Goal: Task Accomplishment & Management: Manage account settings

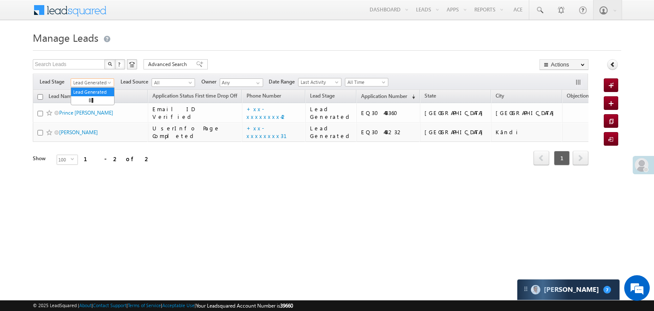
click at [109, 84] on span at bounding box center [110, 84] width 7 height 7
click at [92, 89] on link "All" at bounding box center [92, 92] width 43 height 8
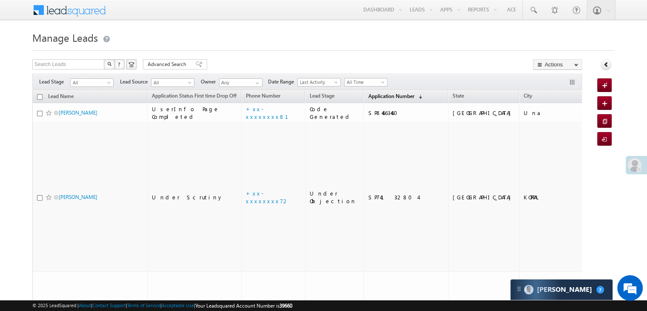
click at [379, 93] on span "Application Number" at bounding box center [391, 96] width 46 height 6
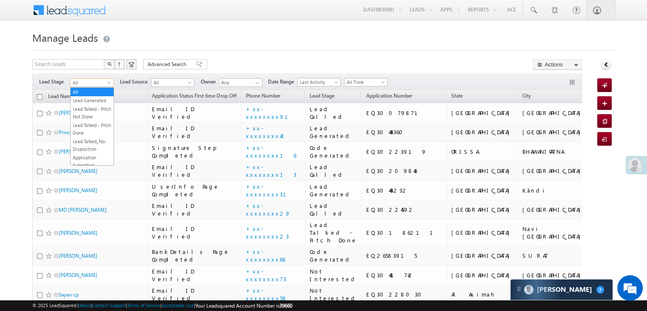
click at [107, 82] on span at bounding box center [109, 84] width 7 height 7
click at [94, 103] on link "Lead Generated" at bounding box center [92, 101] width 43 height 8
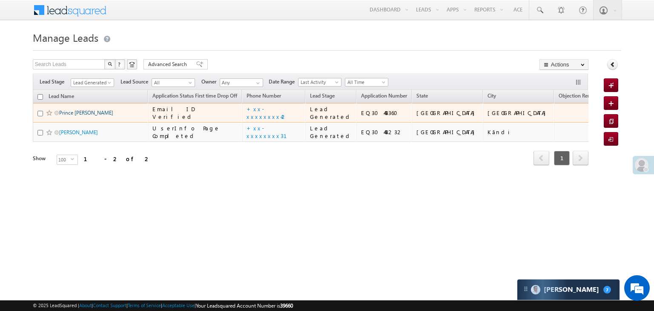
click at [65, 116] on link "Prince yadav" at bounding box center [86, 112] width 54 height 6
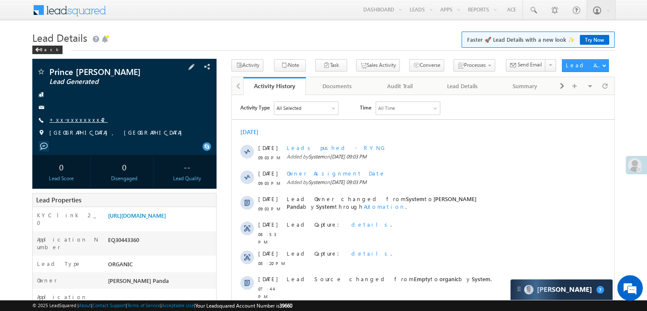
click at [76, 121] on link "+xx-xxxxxxxx42" at bounding box center [78, 119] width 58 height 7
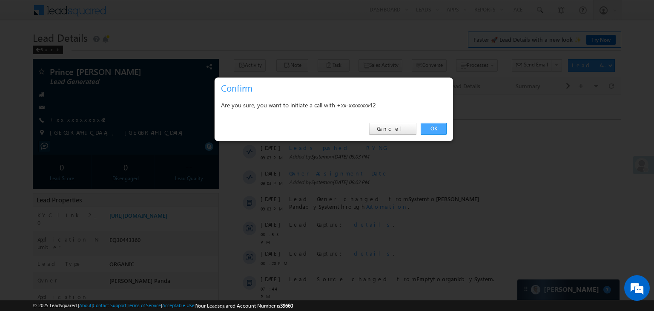
click at [434, 130] on link "OK" at bounding box center [434, 129] width 26 height 12
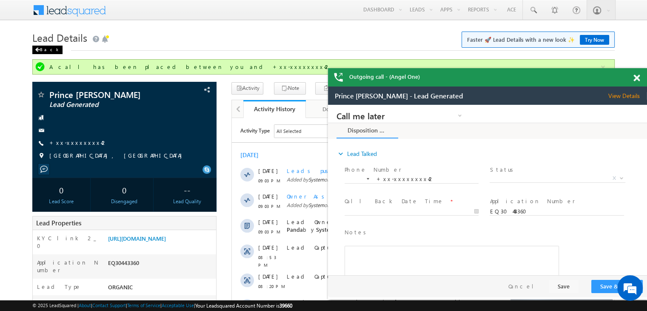
click at [41, 50] on div "Back" at bounding box center [47, 50] width 30 height 9
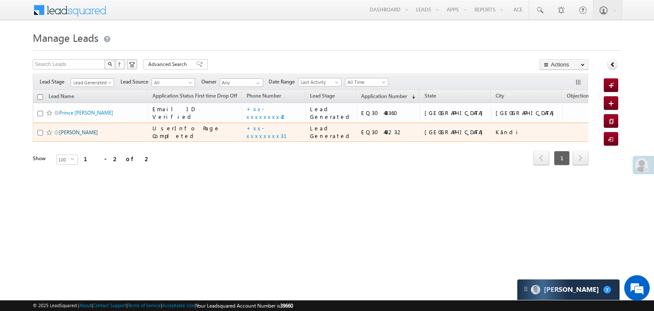
click at [62, 135] on link "[PERSON_NAME]" at bounding box center [78, 132] width 39 height 6
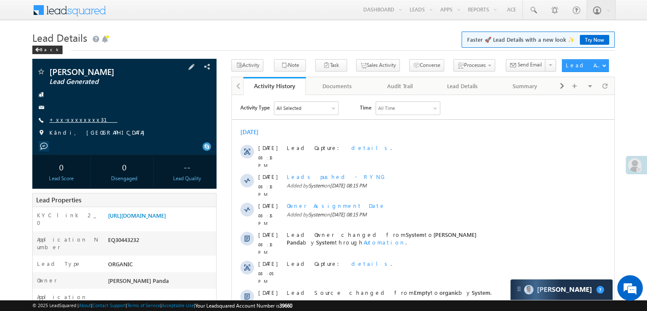
click at [78, 119] on link "+xx-xxxxxxxx31" at bounding box center [83, 119] width 68 height 7
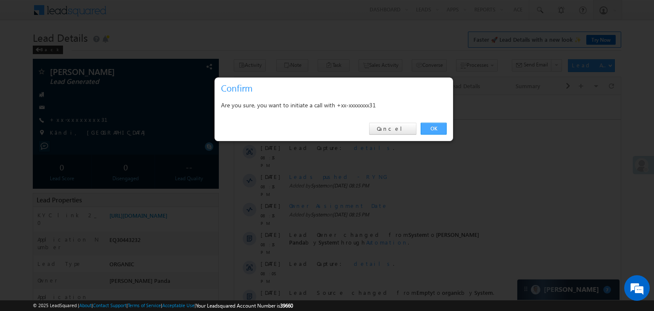
click at [440, 126] on link "OK" at bounding box center [434, 129] width 26 height 12
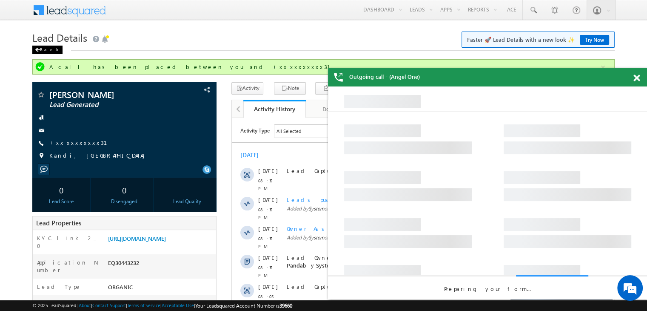
click at [42, 50] on div "Back" at bounding box center [47, 50] width 30 height 9
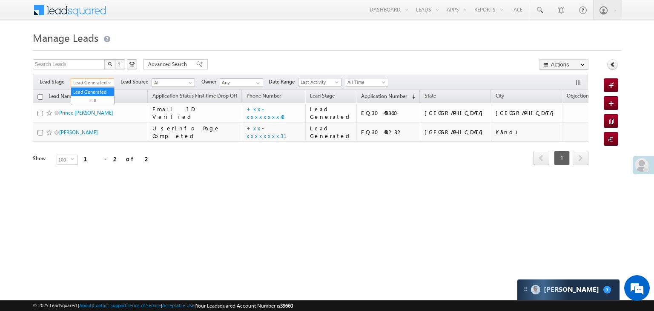
click at [103, 85] on span "Lead Generated" at bounding box center [91, 83] width 40 height 8
click at [95, 92] on link "All" at bounding box center [92, 92] width 43 height 8
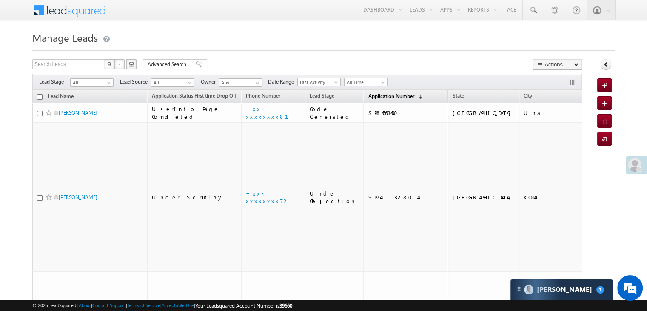
click at [379, 94] on span "Application Number" at bounding box center [391, 96] width 46 height 6
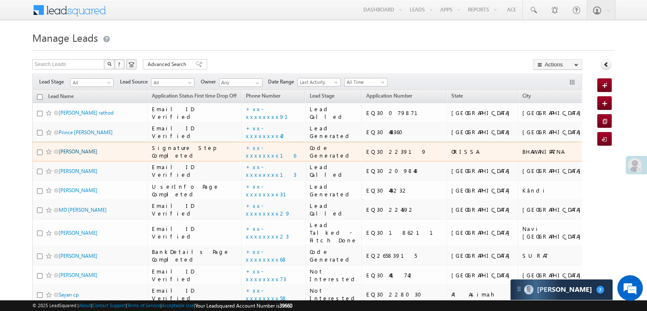
click at [80, 155] on link "Sunita Meher" at bounding box center [78, 151] width 39 height 6
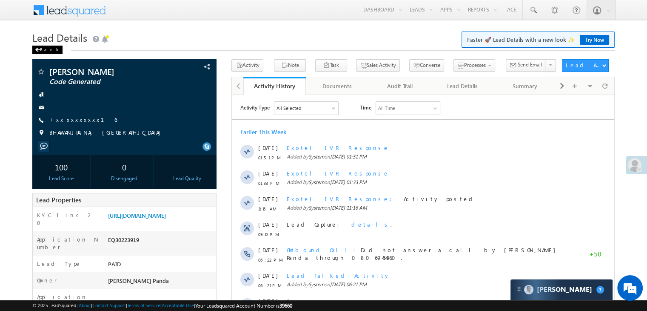
click at [43, 50] on div "Back" at bounding box center [47, 50] width 30 height 9
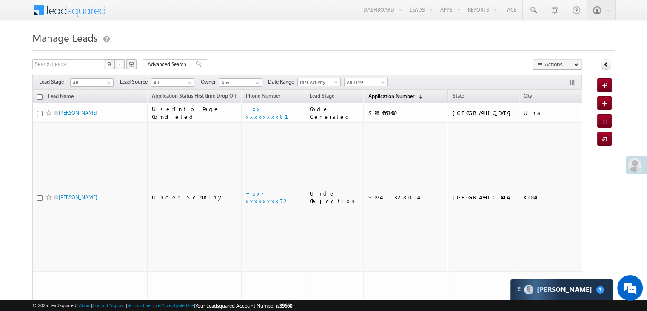
click at [368, 95] on span "Application Number" at bounding box center [391, 96] width 46 height 6
click at [370, 97] on span "Application Number" at bounding box center [391, 96] width 46 height 6
click at [380, 97] on span "Application Number" at bounding box center [391, 96] width 46 height 6
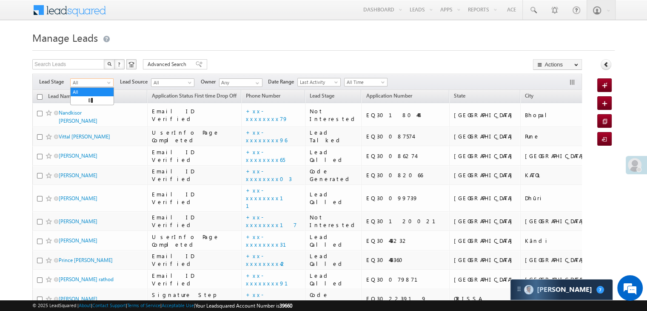
click at [105, 82] on span "All" at bounding box center [91, 83] width 40 height 8
click at [92, 98] on link "Lead Generated" at bounding box center [92, 101] width 43 height 8
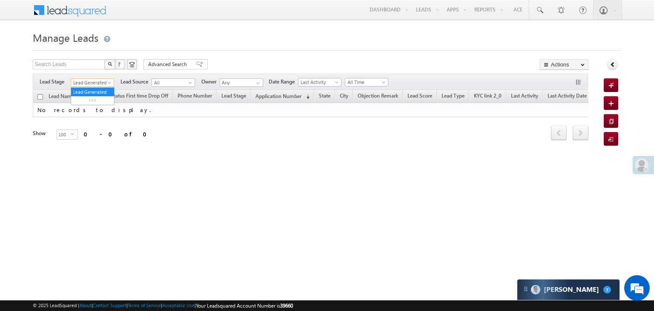
click at [107, 84] on span at bounding box center [110, 84] width 7 height 7
click at [94, 92] on link "All" at bounding box center [92, 92] width 43 height 8
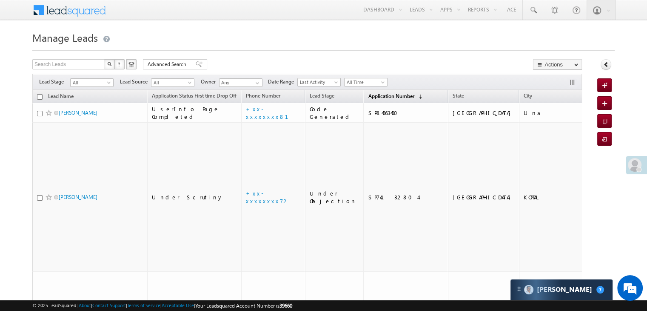
click at [368, 96] on span "Application Number" at bounding box center [391, 96] width 46 height 6
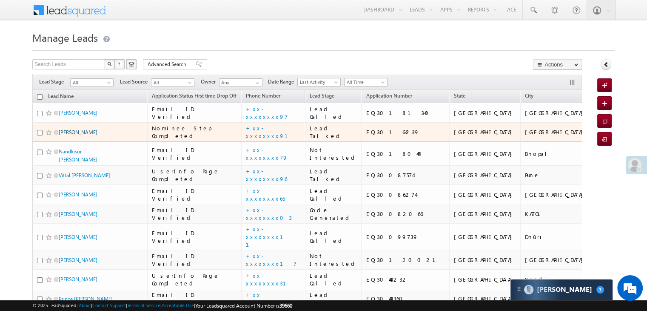
click at [92, 135] on link "ZALA VANRAJSINH CHAKUSINH" at bounding box center [78, 132] width 39 height 6
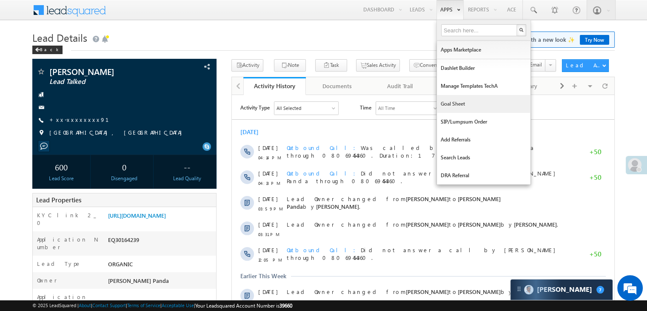
click at [455, 106] on link "Goal Sheet" at bounding box center [484, 104] width 94 height 18
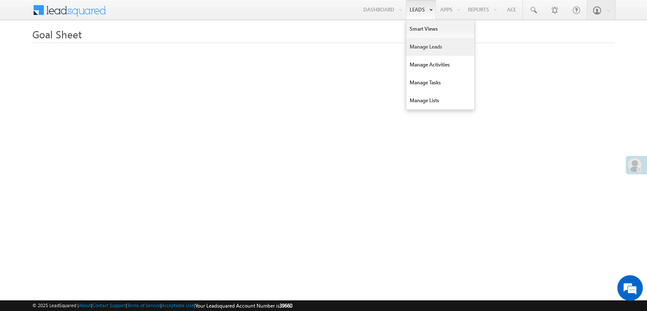
click at [423, 48] on link "Manage Leads" at bounding box center [441, 47] width 68 height 18
